Goal: Information Seeking & Learning: Learn about a topic

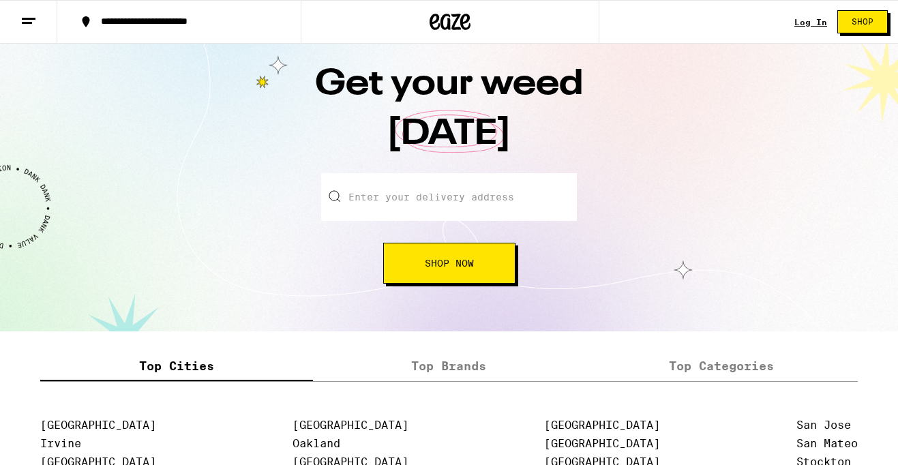
scroll to position [1827, 0]
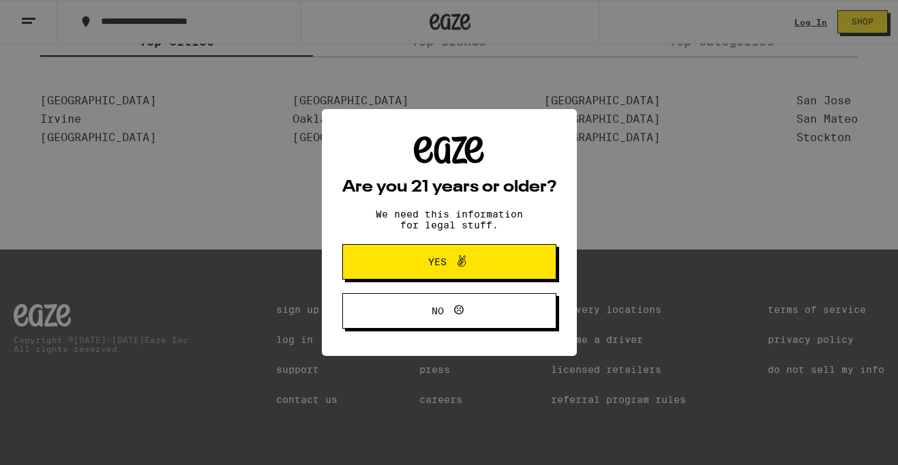
click at [464, 288] on div "Are you 21 years or older? We need this information for legal stuff. Yes No" at bounding box center [449, 232] width 214 height 193
click at [455, 269] on icon at bounding box center [461, 261] width 16 height 16
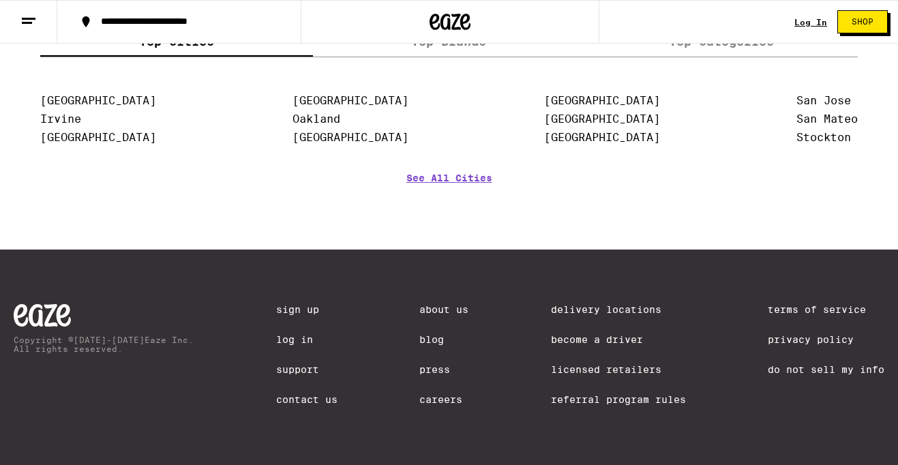
scroll to position [0, 0]
click at [443, 395] on link "Careers" at bounding box center [443, 399] width 49 height 11
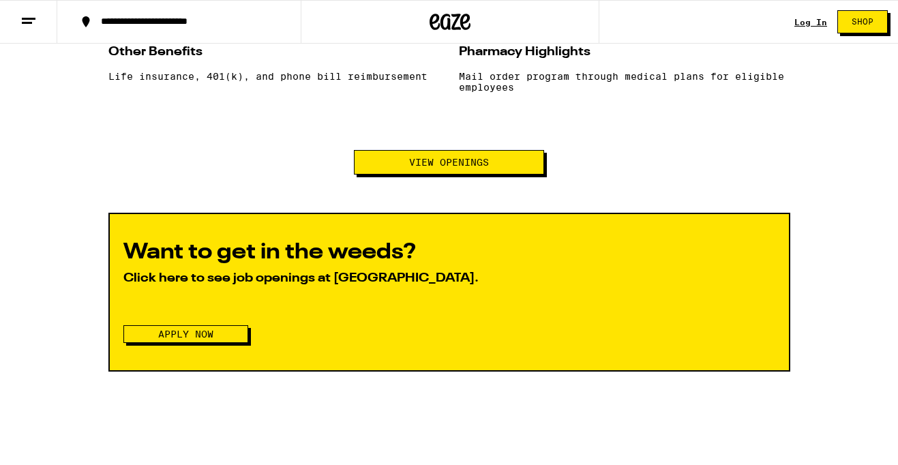
scroll to position [1452, 0]
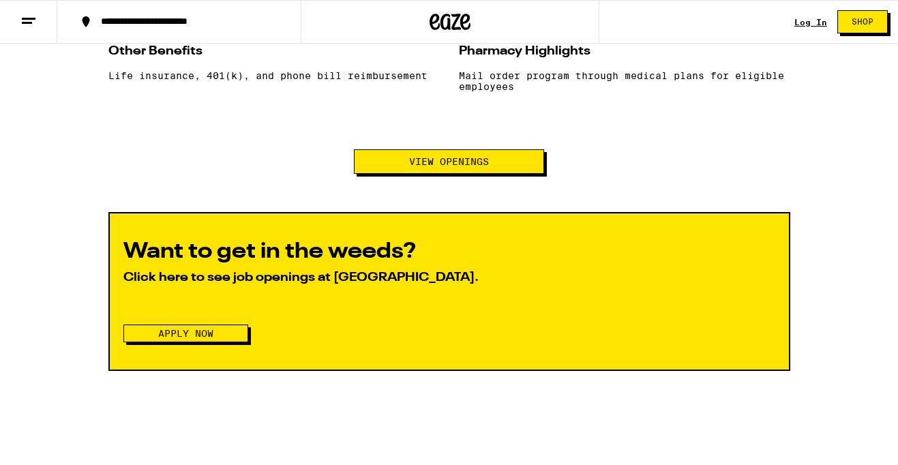
click at [462, 166] on span "View Openings" at bounding box center [449, 162] width 80 height 10
click at [205, 367] on div "Want to get in the weeds? Click here to see job openings at [GEOGRAPHIC_DATA]. …" at bounding box center [449, 291] width 682 height 159
click at [201, 338] on span "Apply Now" at bounding box center [185, 334] width 55 height 10
